Goal: Check status

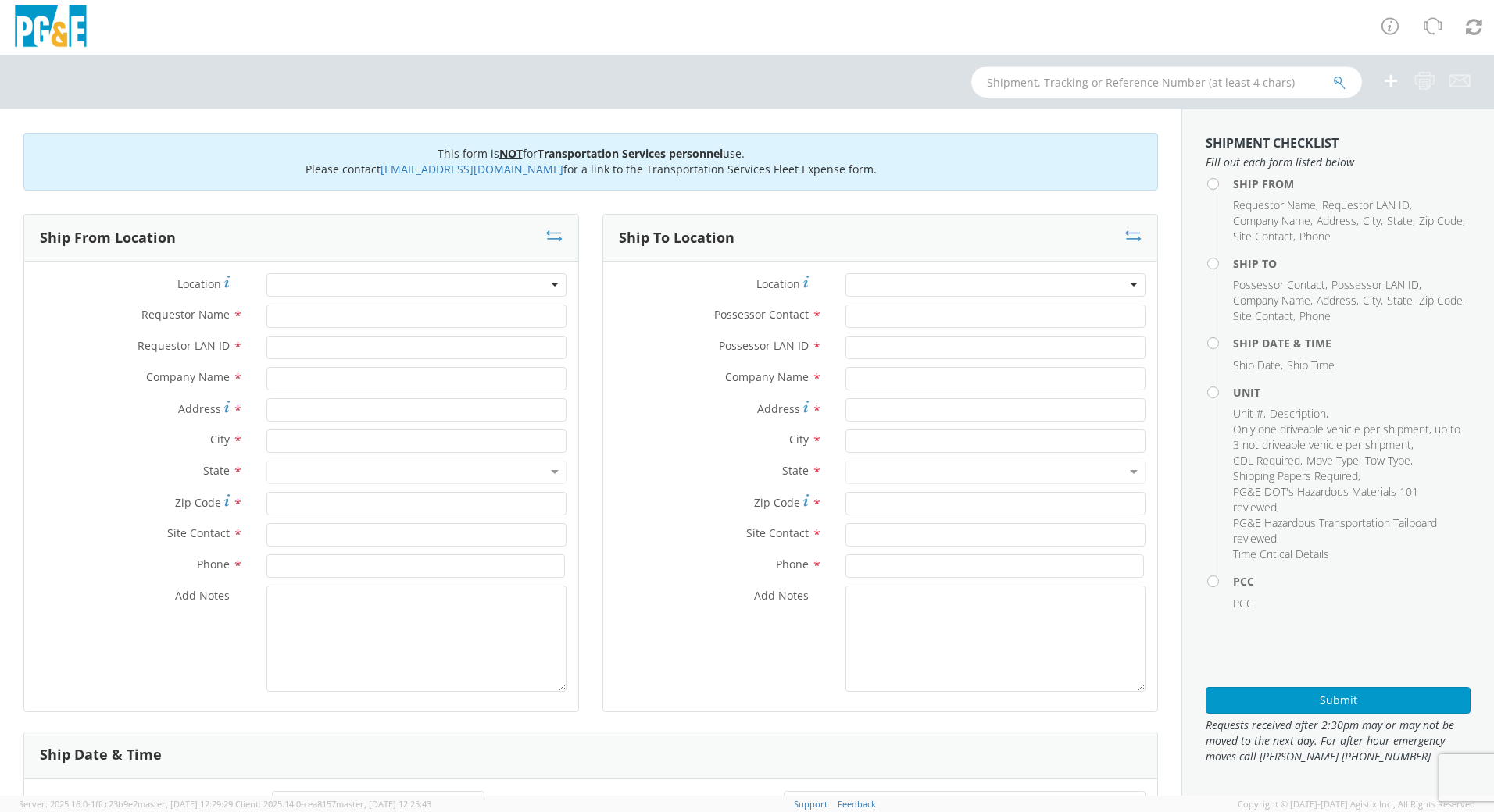
click at [1082, 78] on input "text" at bounding box center [1166, 82] width 391 height 32
type input "b32872"
click at [1333, 74] on button "submit" at bounding box center [1339, 83] width 13 height 19
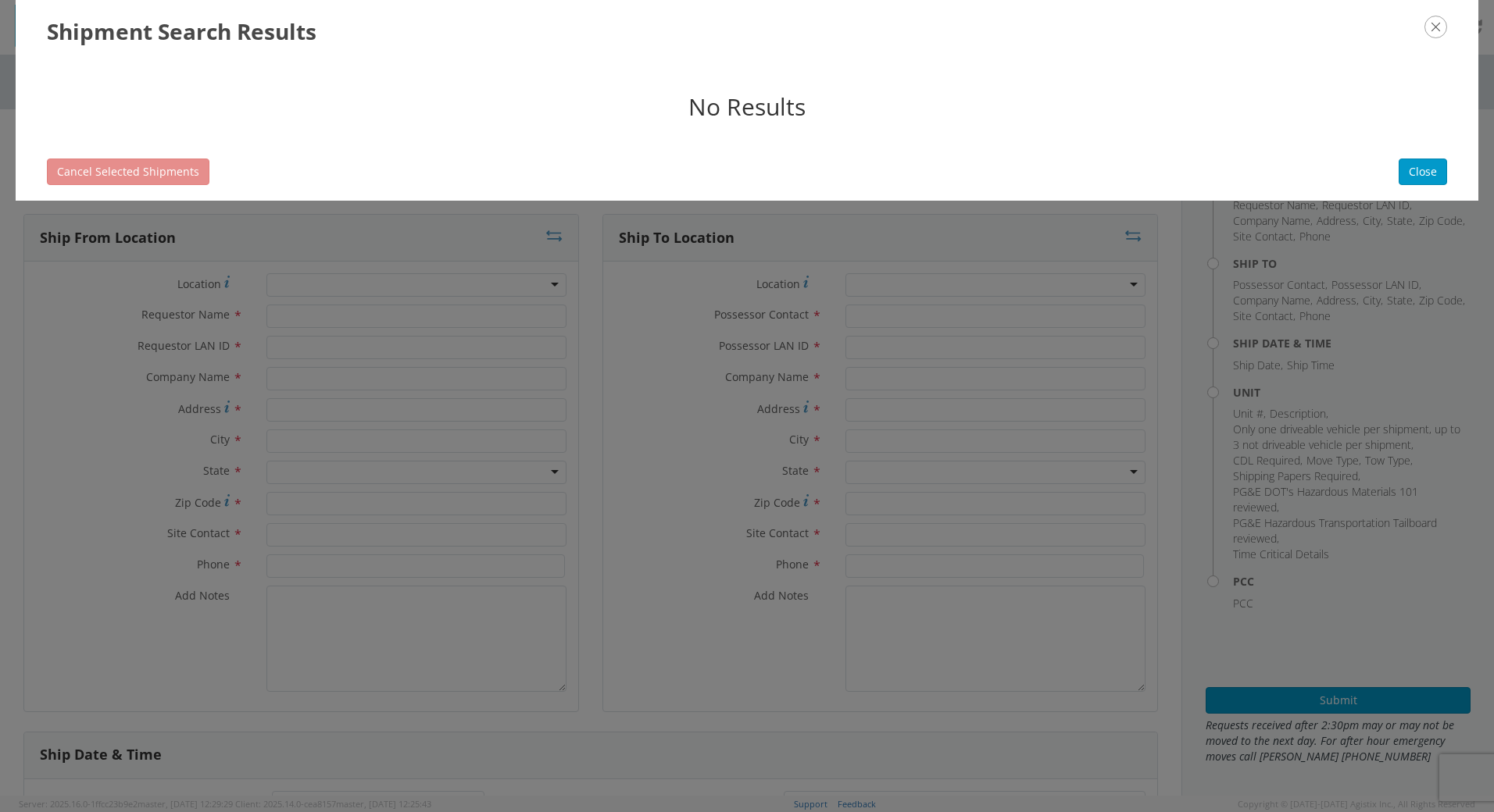
click at [1427, 29] on icon "button" at bounding box center [1435, 27] width 22 height 22
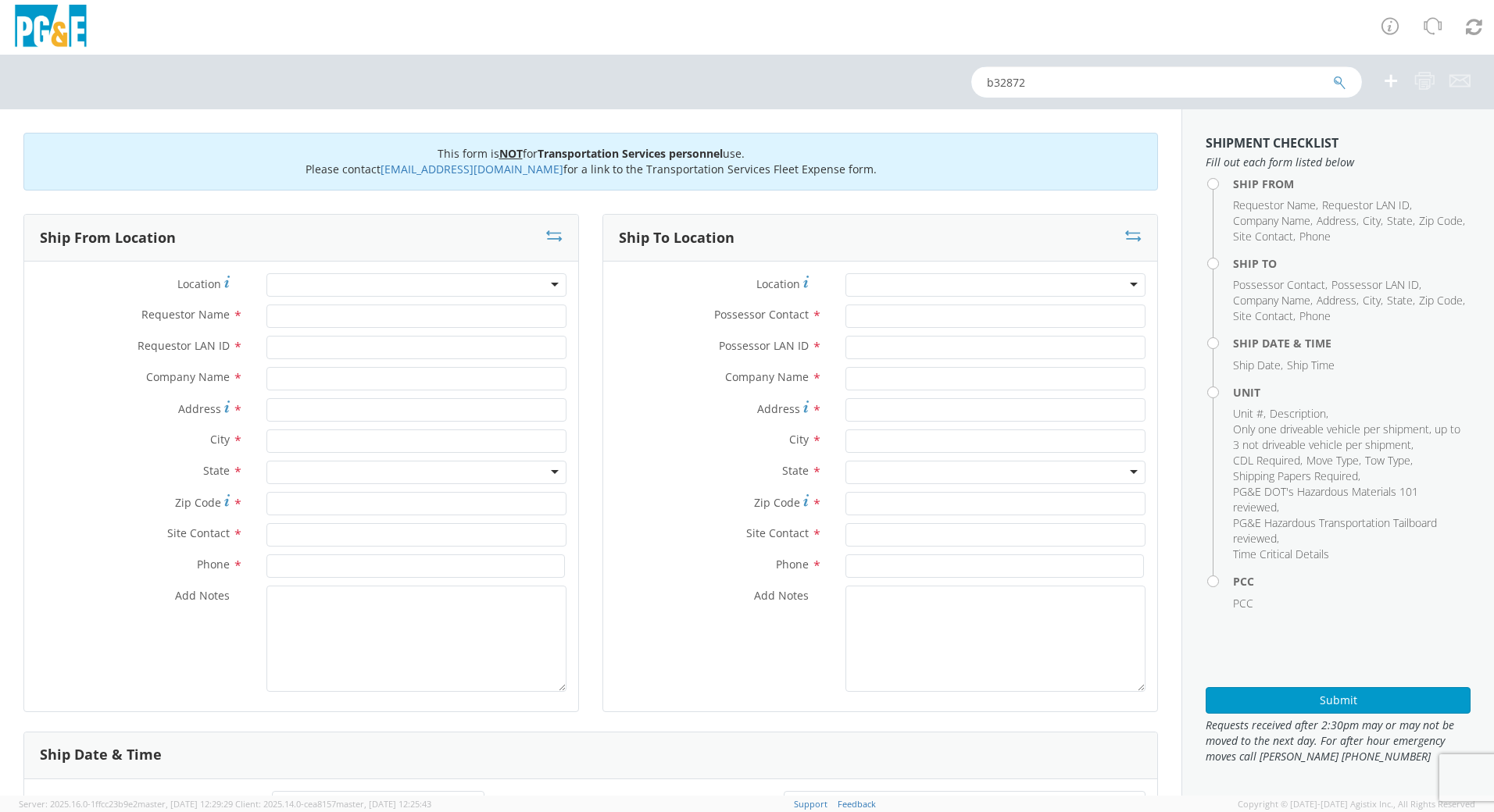
click at [1064, 91] on input "b32872" at bounding box center [1166, 82] width 391 height 32
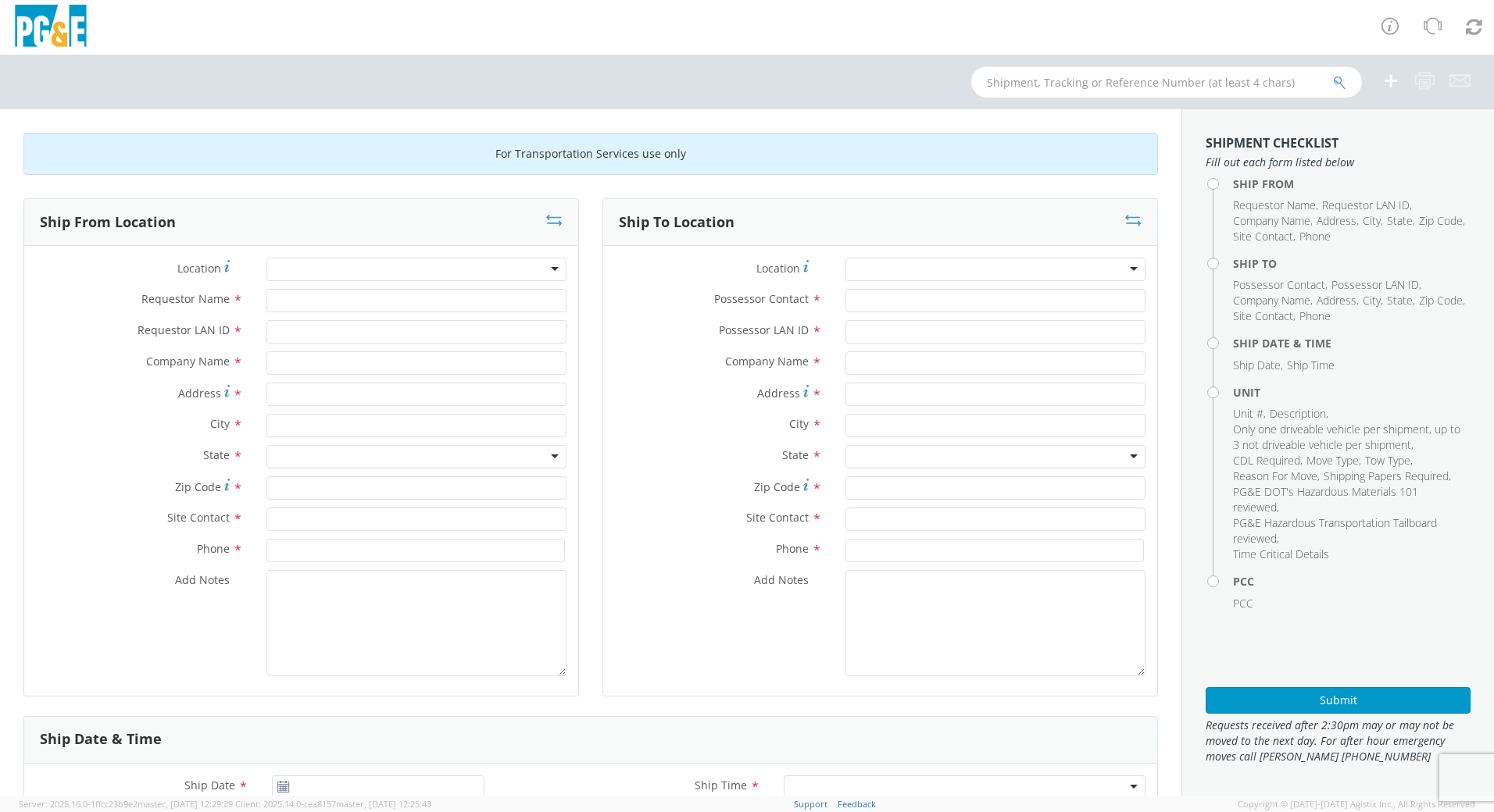
click at [1098, 74] on input "text" at bounding box center [1166, 82] width 391 height 32
type input "b32872"
click at [1333, 74] on button "submit" at bounding box center [1339, 83] width 13 height 19
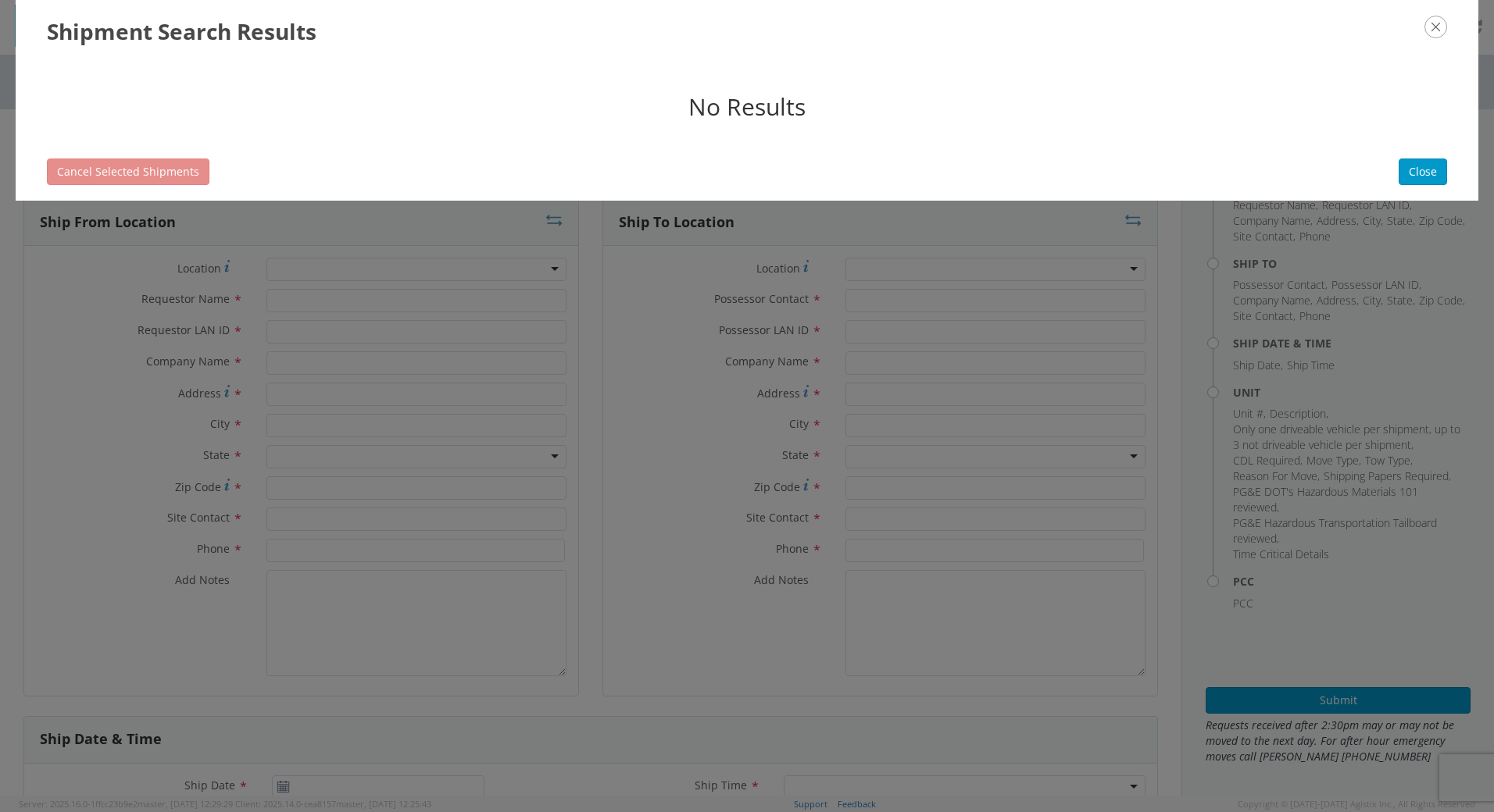
click at [1439, 27] on icon "button" at bounding box center [1435, 27] width 22 height 22
